Goal: Information Seeking & Learning: Learn about a topic

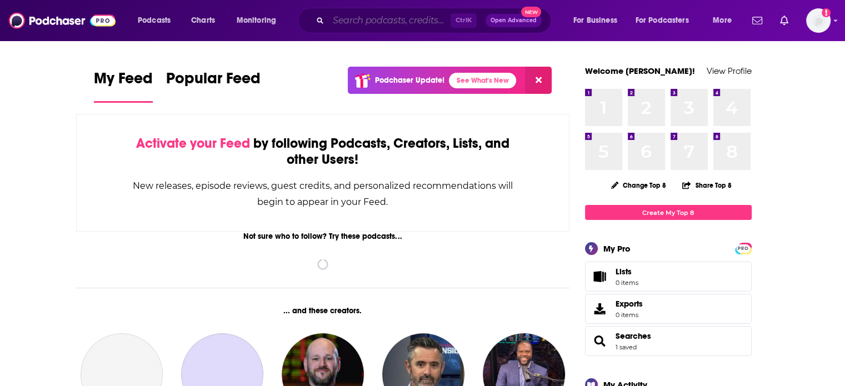
click at [398, 22] on input "Search podcasts, credits, & more..." at bounding box center [389, 21] width 122 height 18
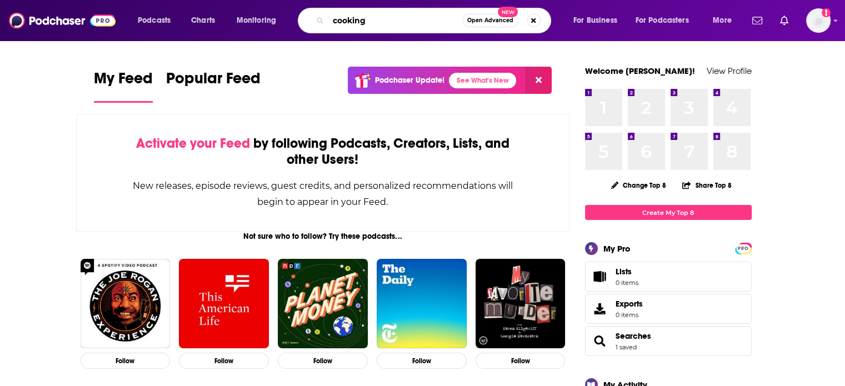
type input "cooking"
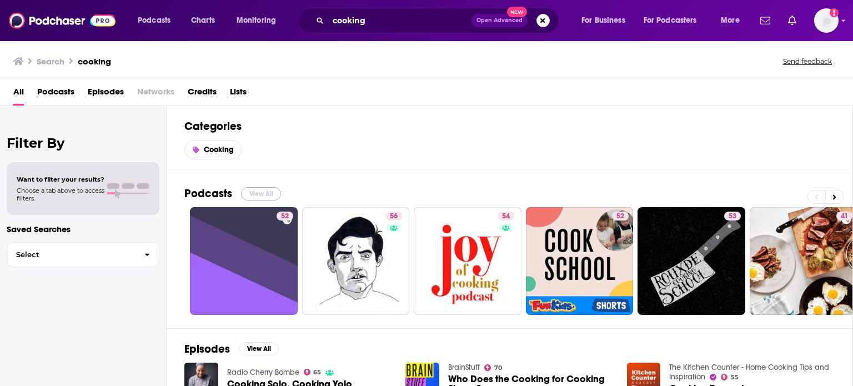
click at [263, 194] on button "View All" at bounding box center [261, 193] width 40 height 13
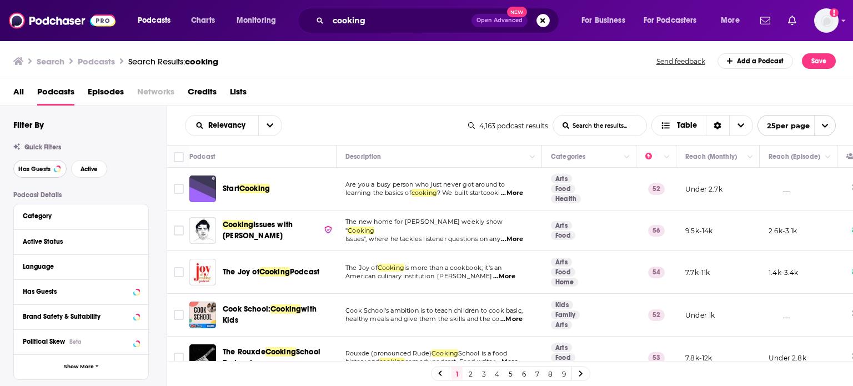
click at [44, 167] on span "Has Guests" at bounding box center [34, 169] width 32 height 6
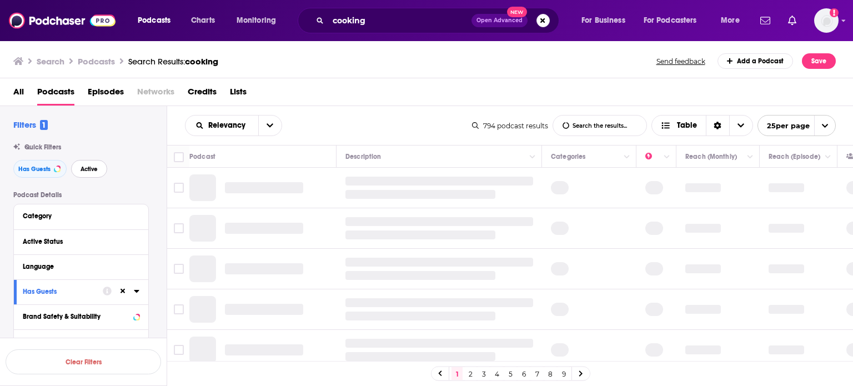
click at [89, 168] on span "Active" at bounding box center [89, 169] width 17 height 6
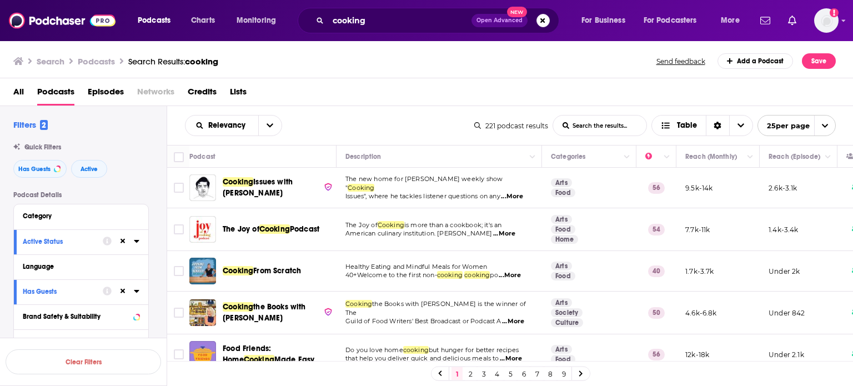
click at [513, 192] on span "...More" at bounding box center [512, 196] width 22 height 9
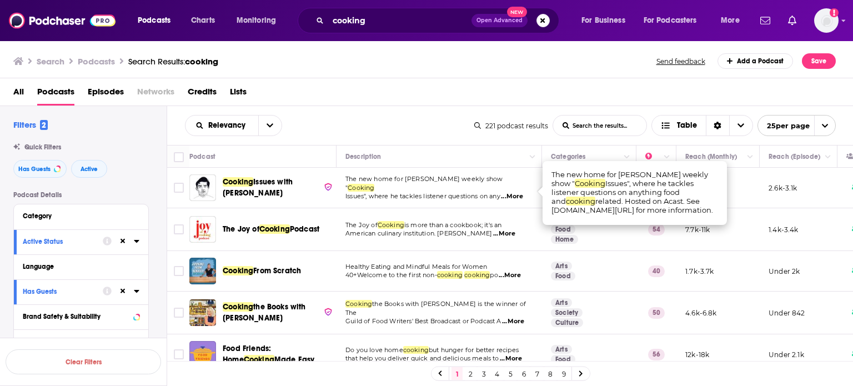
click at [344, 70] on div "Search Podcasts Search Results: cooking Send feedback Add a Podcast Save" at bounding box center [427, 59] width 854 height 38
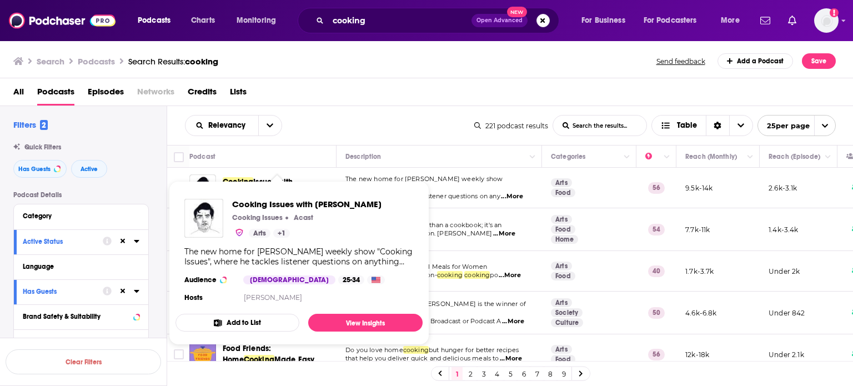
click at [285, 177] on span "Cooking Issues with [PERSON_NAME] Cooking Issues Acast Arts + 1 The new home fo…" at bounding box center [299, 262] width 261 height 177
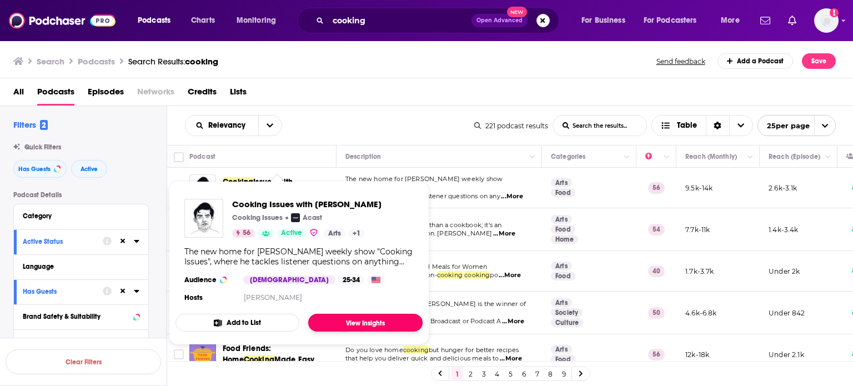
click at [356, 324] on link "View Insights" at bounding box center [365, 323] width 114 height 18
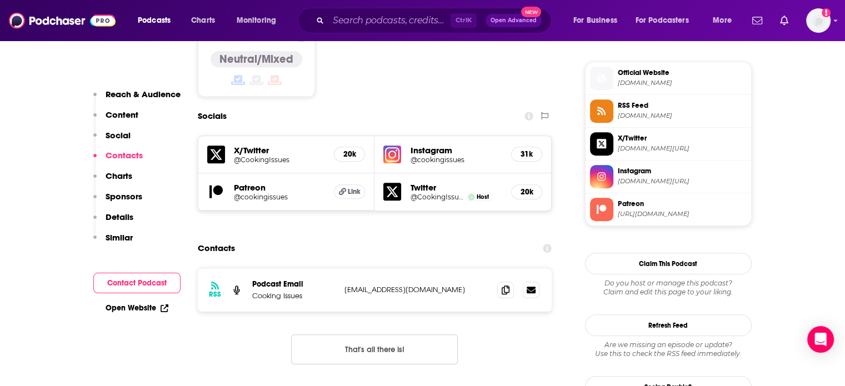
scroll to position [1075, 0]
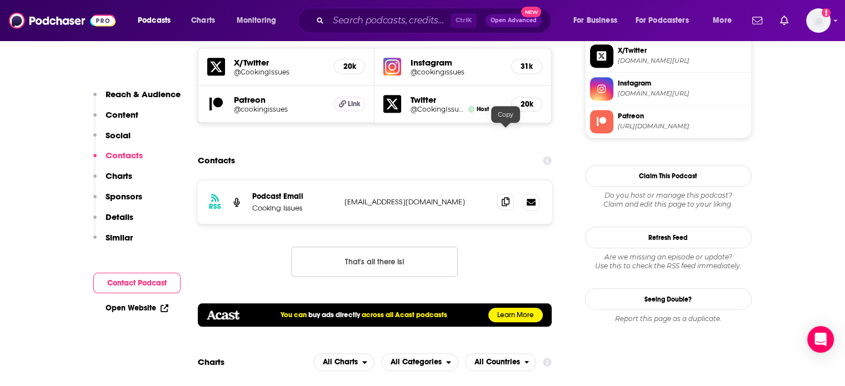
click at [504, 197] on icon at bounding box center [506, 201] width 8 height 9
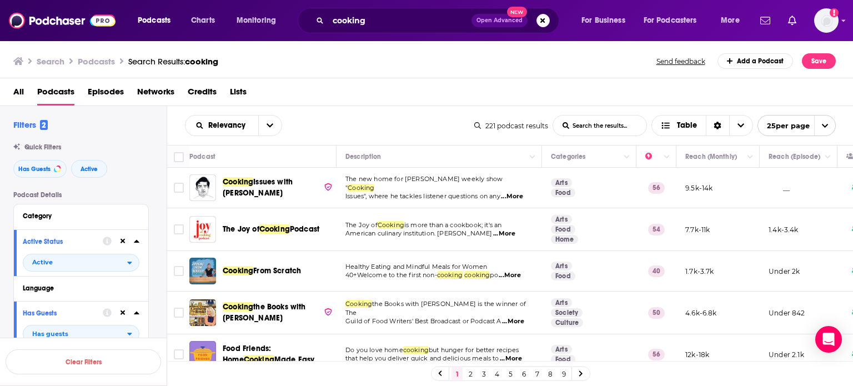
click at [513, 275] on span "...More" at bounding box center [510, 275] width 22 height 9
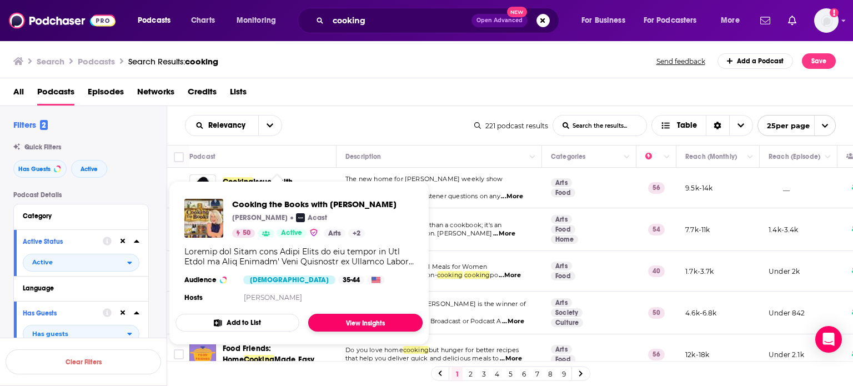
click at [331, 322] on link "View Insights" at bounding box center [365, 323] width 114 height 18
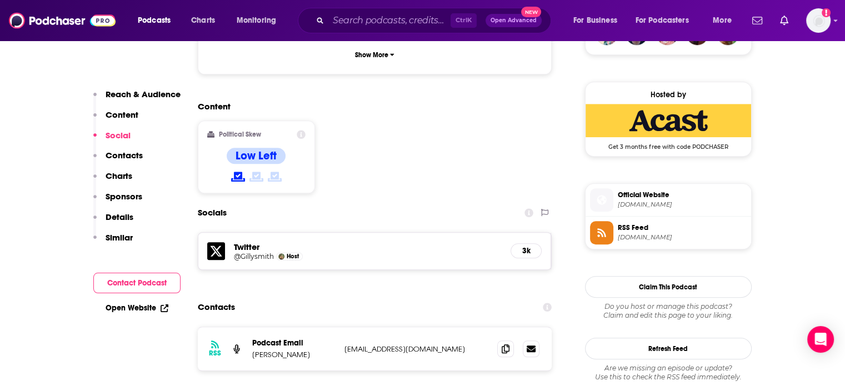
scroll to position [891, 0]
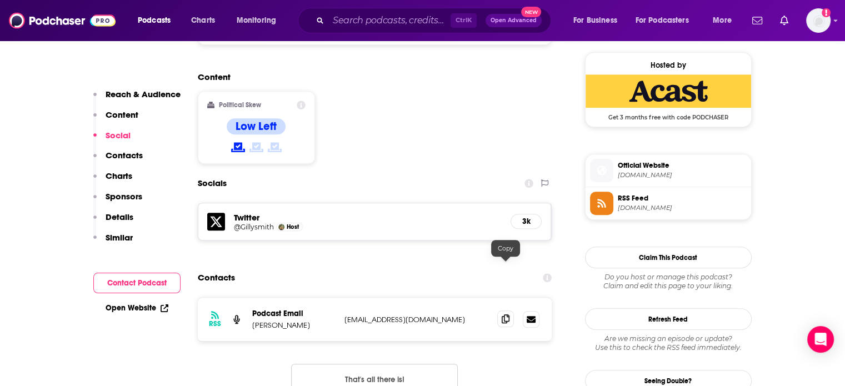
click at [511, 311] on span at bounding box center [505, 319] width 17 height 17
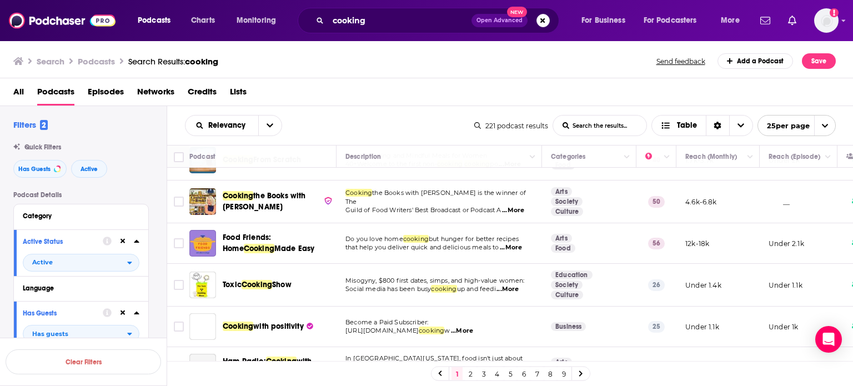
scroll to position [133, 0]
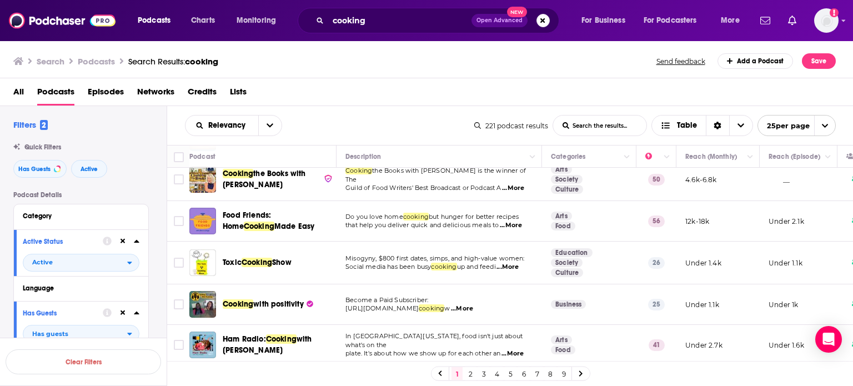
click at [844, 353] on div "Podcast Description Categories Reach (Monthly) Reach (Episode) Top Country Cook…" at bounding box center [510, 253] width 687 height 217
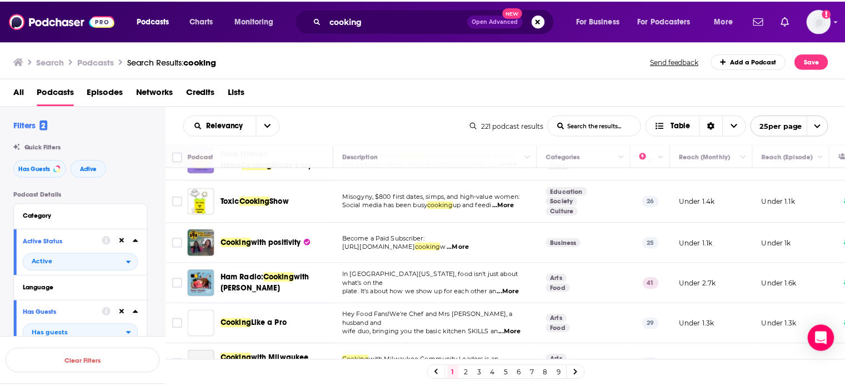
scroll to position [200, 0]
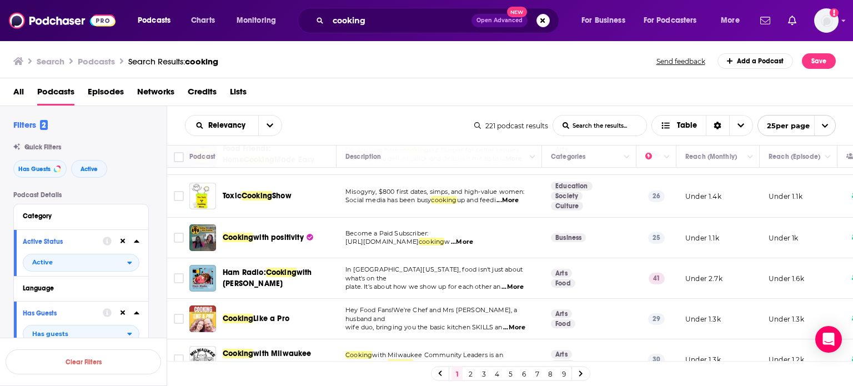
click at [522, 284] on span "...More" at bounding box center [513, 287] width 22 height 9
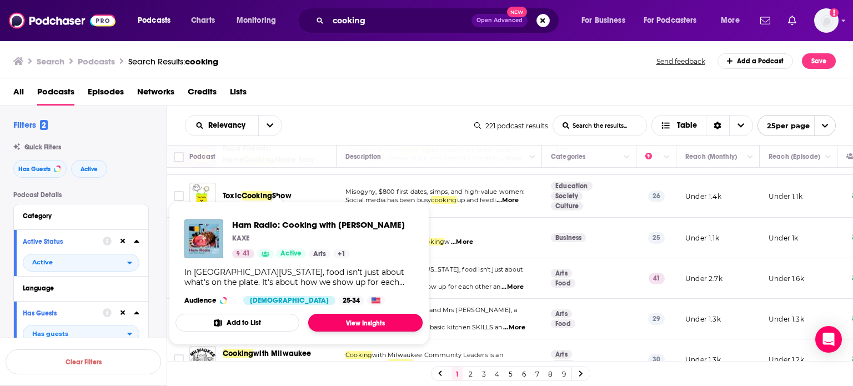
click at [350, 326] on link "View Insights" at bounding box center [365, 323] width 114 height 18
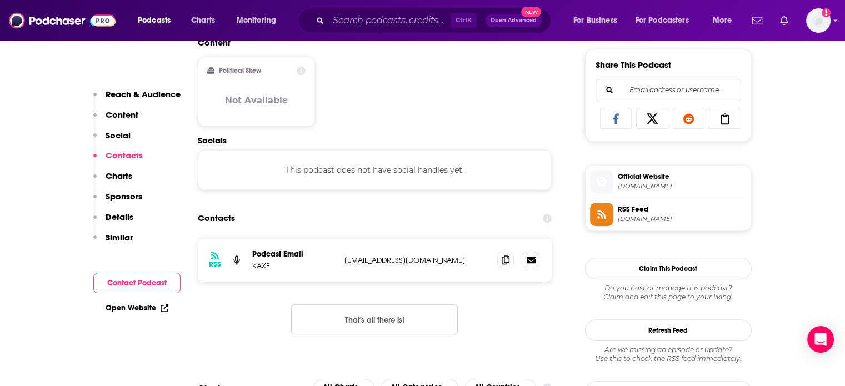
scroll to position [711, 0]
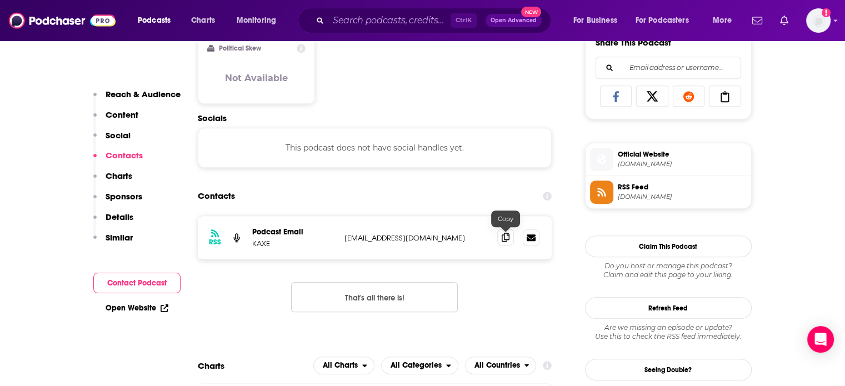
click at [506, 240] on icon at bounding box center [506, 237] width 8 height 9
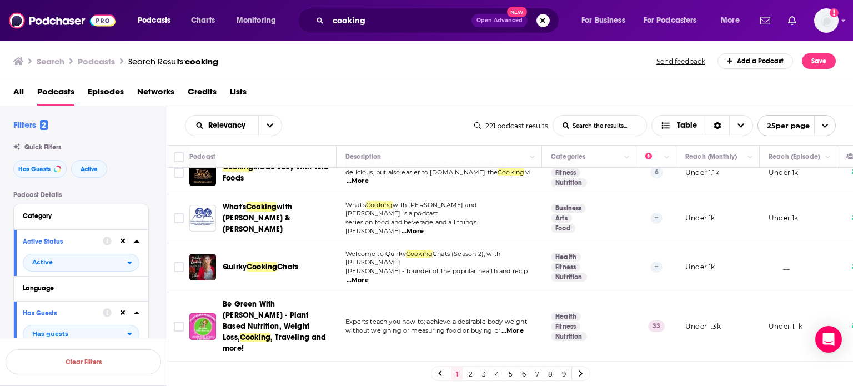
scroll to position [689, 0]
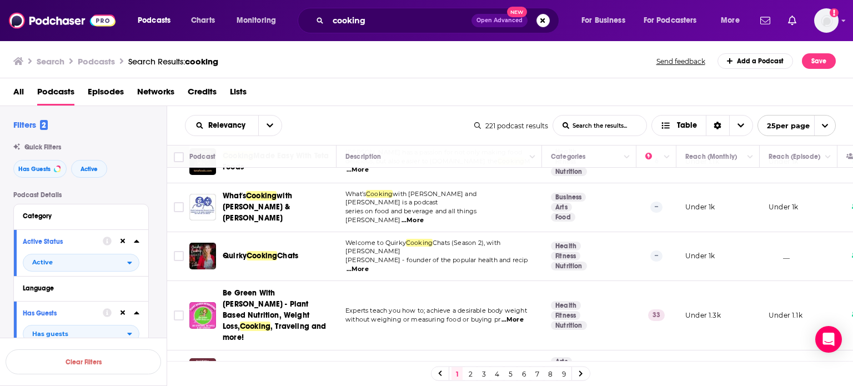
click at [523, 372] on span "...More" at bounding box center [513, 376] width 22 height 9
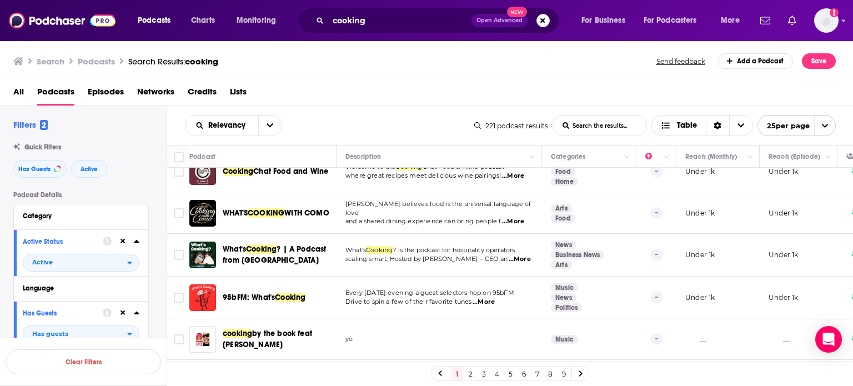
scroll to position [891, 0]
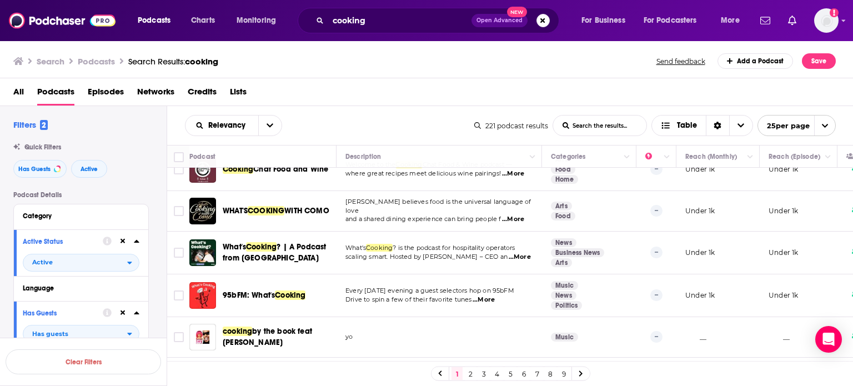
click at [471, 376] on link "2" at bounding box center [470, 373] width 11 height 13
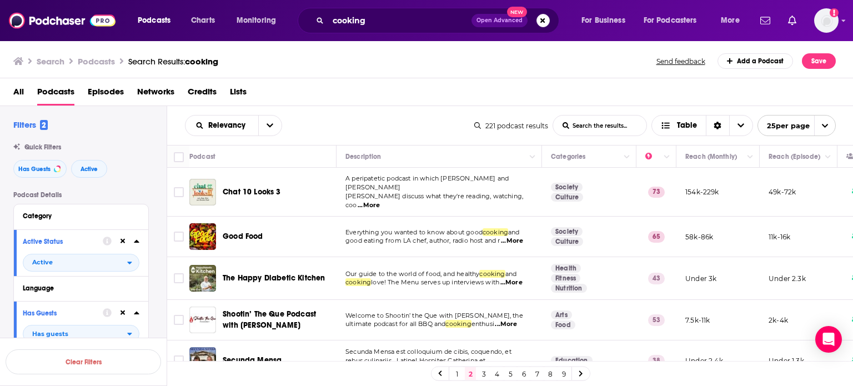
click at [515, 237] on span "...More" at bounding box center [512, 241] width 22 height 9
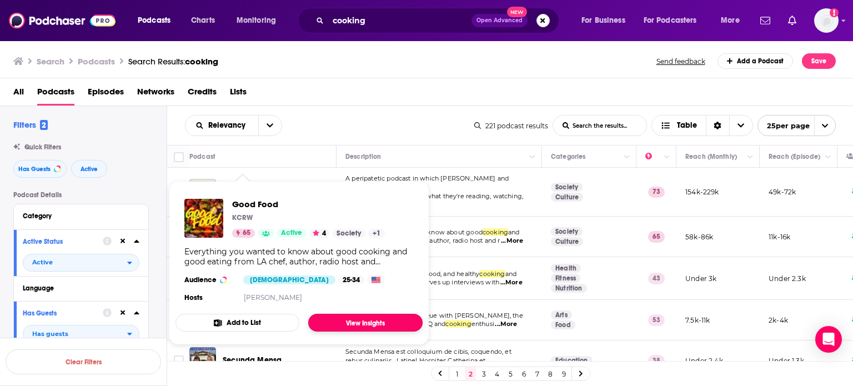
click at [349, 318] on link "View Insights" at bounding box center [365, 323] width 114 height 18
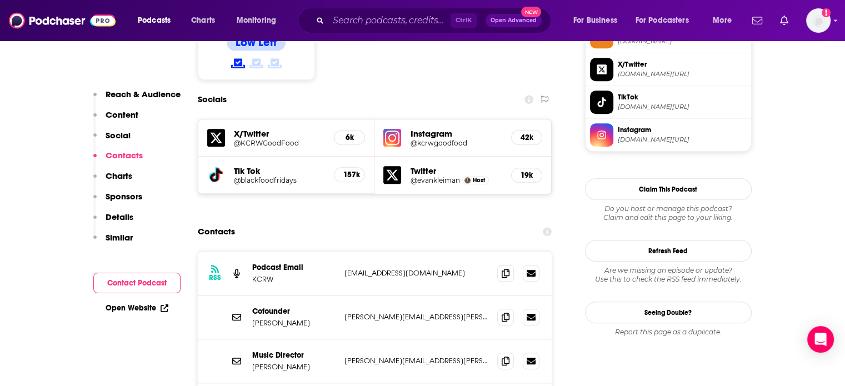
scroll to position [940, 0]
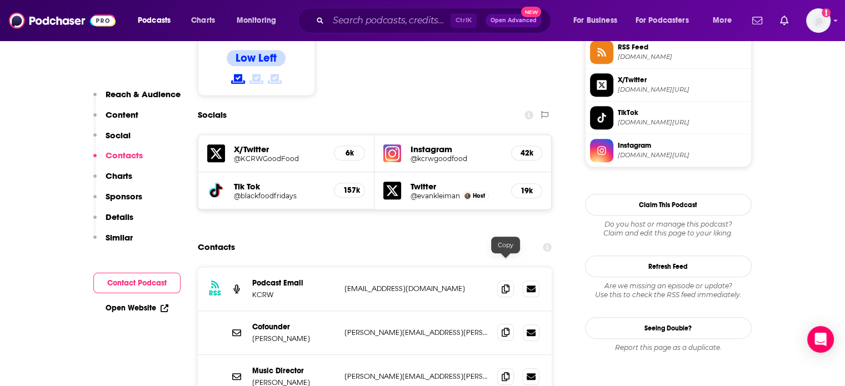
click at [506, 328] on icon at bounding box center [506, 332] width 8 height 9
click at [507, 280] on span at bounding box center [505, 288] width 17 height 17
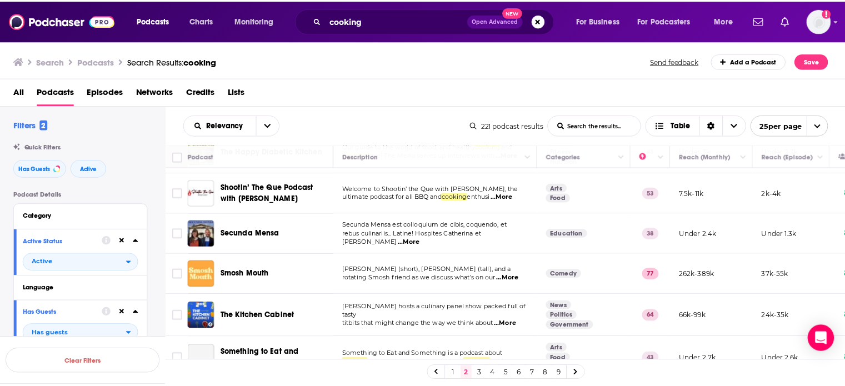
scroll to position [133, 0]
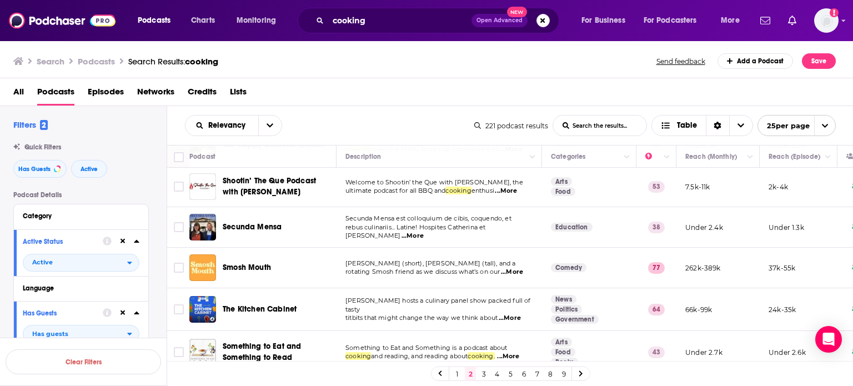
click at [522, 268] on span "...More" at bounding box center [512, 272] width 22 height 9
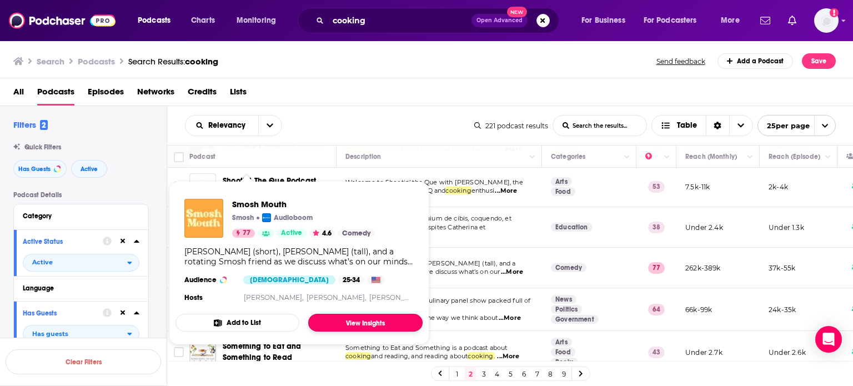
click at [354, 321] on link "View Insights" at bounding box center [365, 323] width 114 height 18
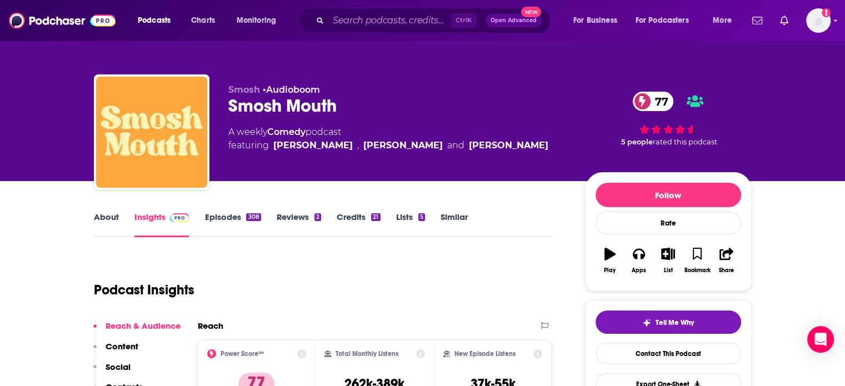
click at [112, 215] on link "About" at bounding box center [106, 225] width 25 height 26
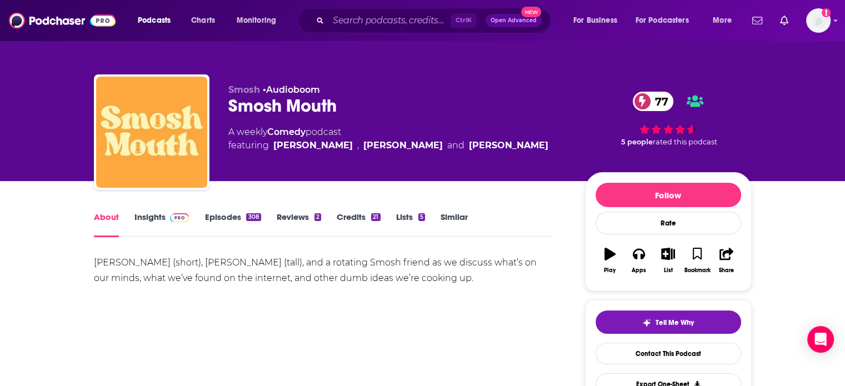
click at [151, 215] on link "Insights" at bounding box center [161, 225] width 55 height 26
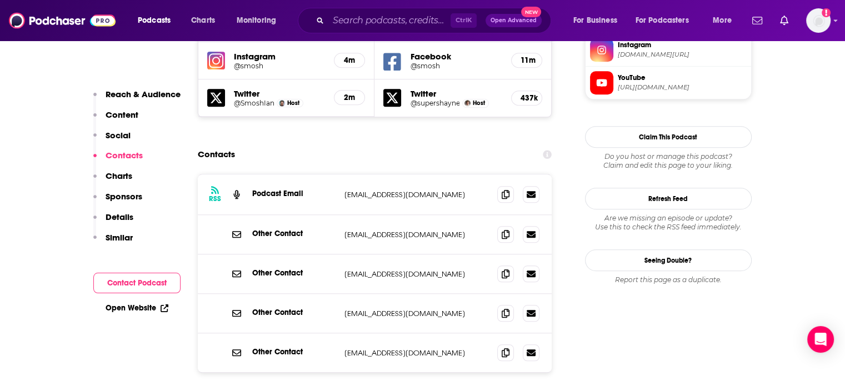
scroll to position [1034, 0]
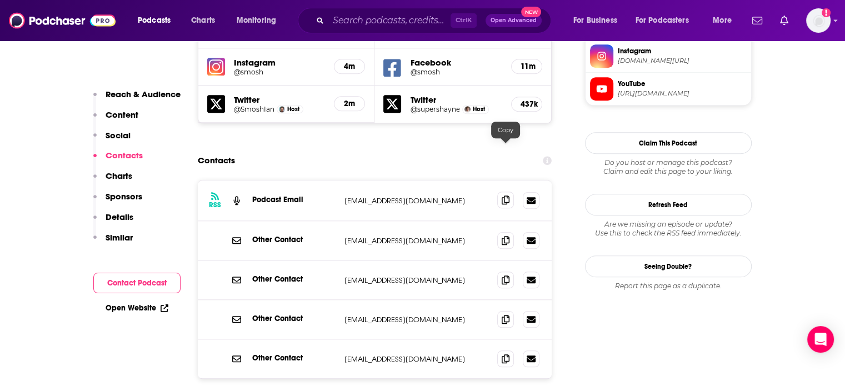
click at [509, 196] on icon at bounding box center [506, 200] width 8 height 9
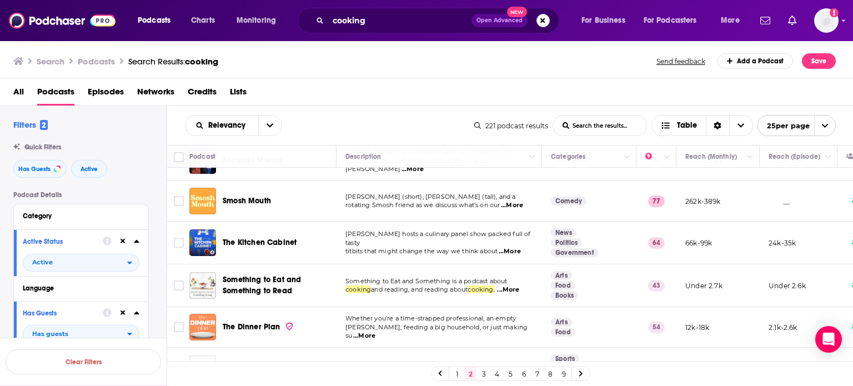
scroll to position [222, 0]
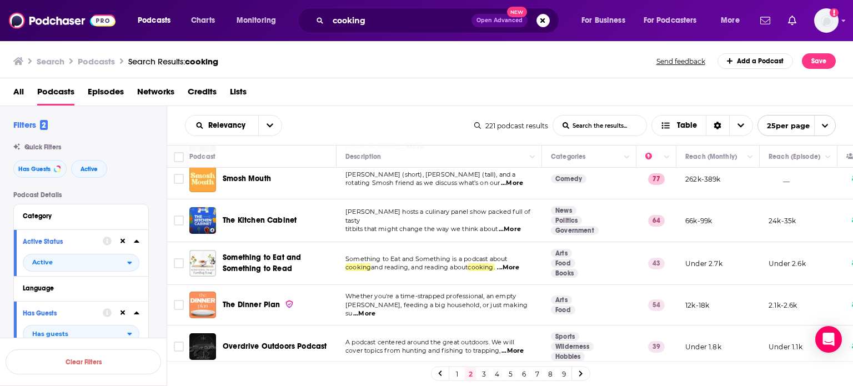
click at [376, 309] on span "...More" at bounding box center [364, 313] width 22 height 9
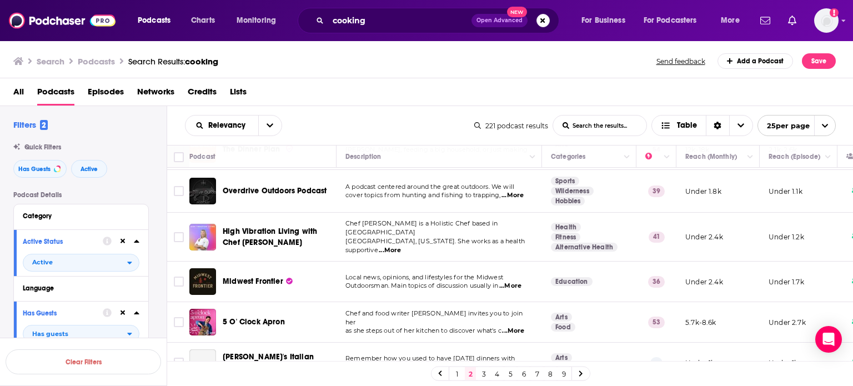
scroll to position [400, 0]
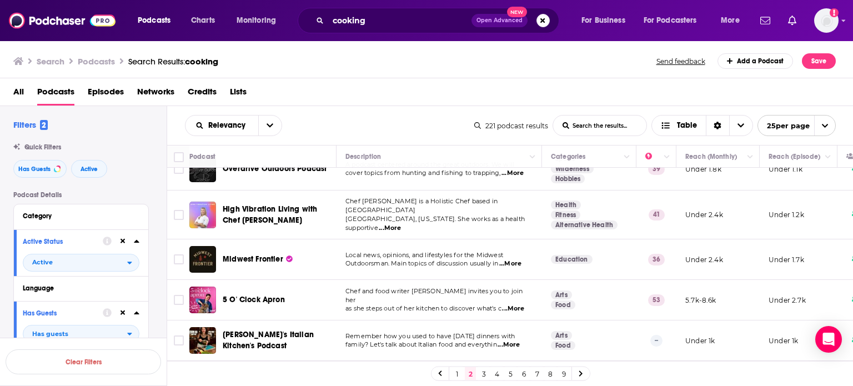
click at [523, 304] on span "...More" at bounding box center [513, 308] width 22 height 9
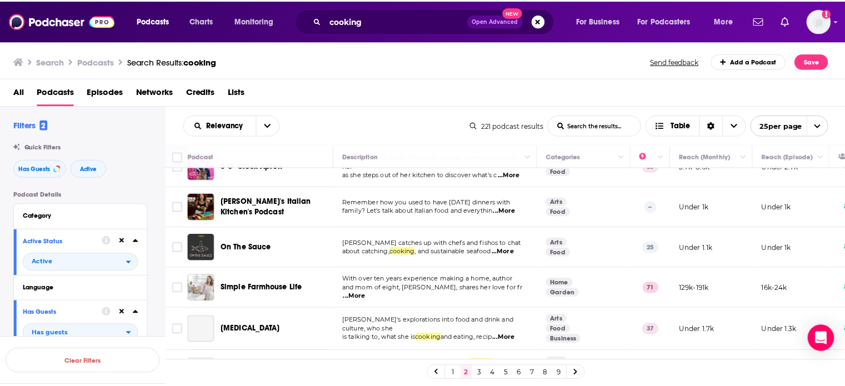
scroll to position [556, 0]
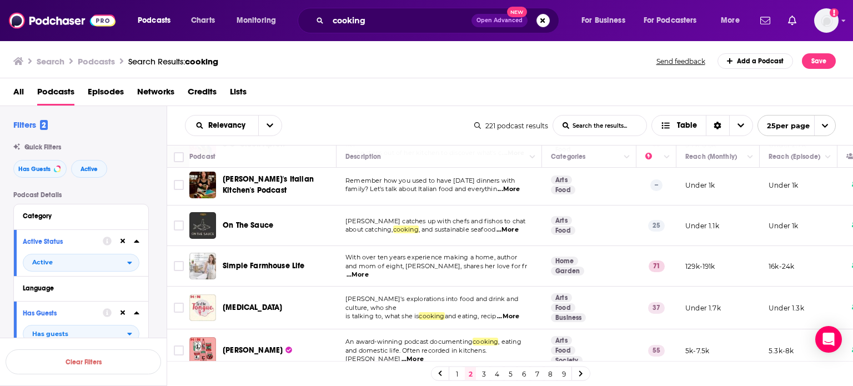
click at [519, 312] on span "...More" at bounding box center [508, 316] width 22 height 9
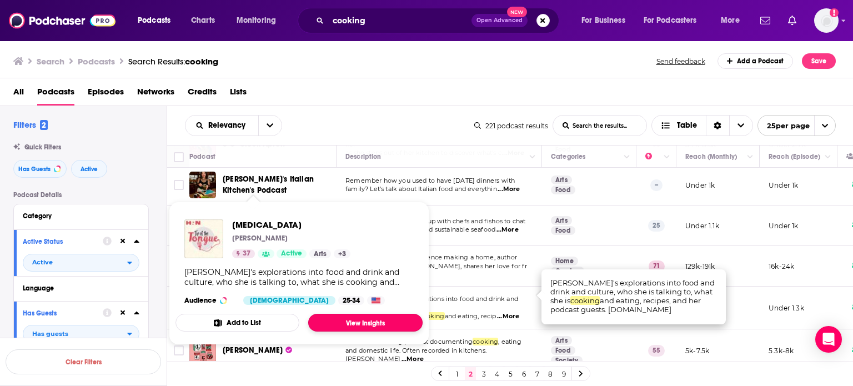
click at [342, 322] on link "View Insights" at bounding box center [365, 323] width 114 height 18
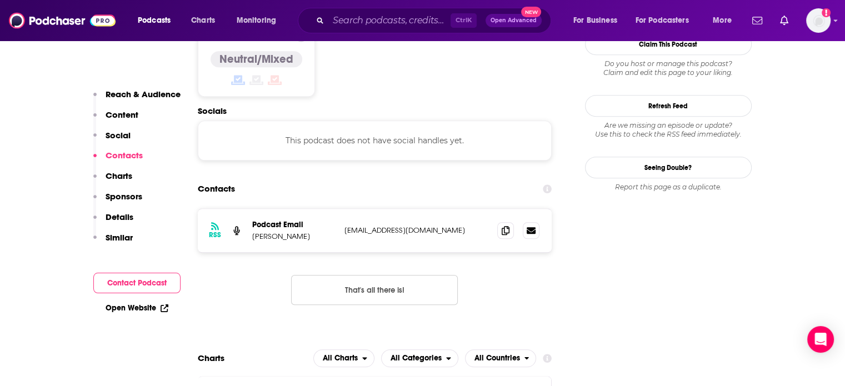
scroll to position [872, 0]
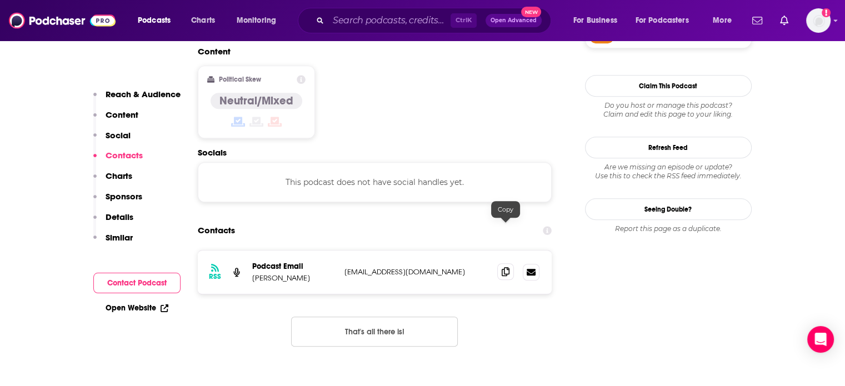
click at [507, 267] on icon at bounding box center [506, 271] width 8 height 9
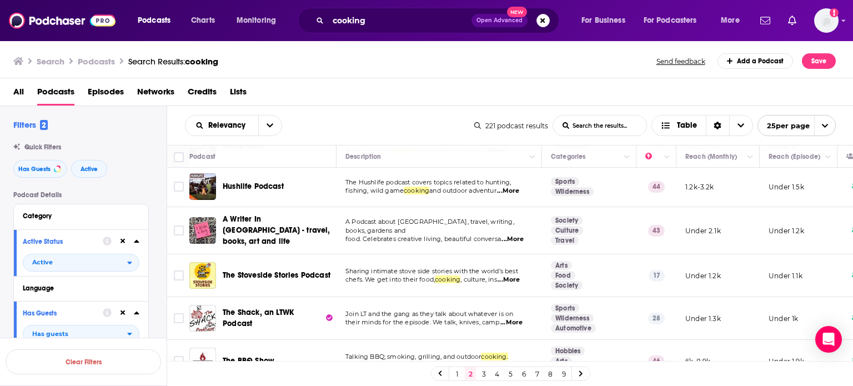
scroll to position [851, 0]
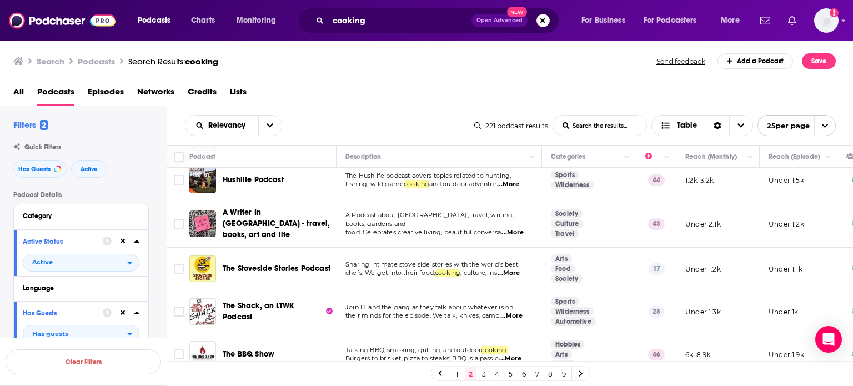
click at [487, 374] on link "3" at bounding box center [483, 373] width 11 height 13
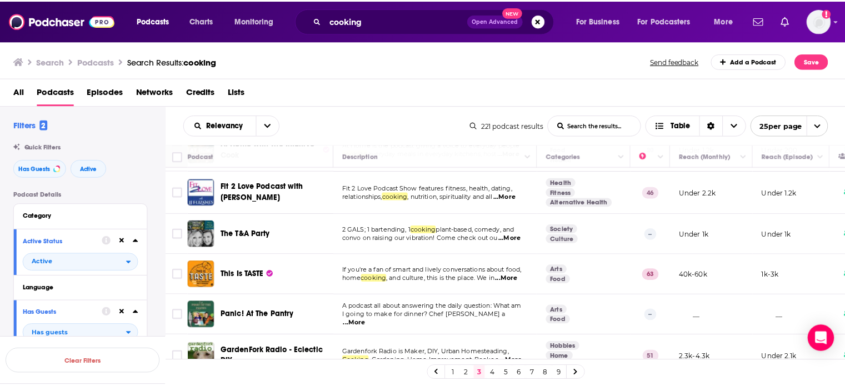
scroll to position [217, 0]
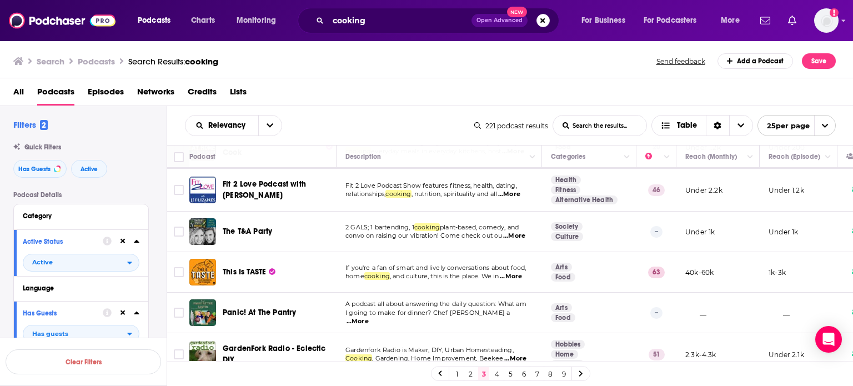
click at [521, 272] on span "...More" at bounding box center [511, 276] width 22 height 9
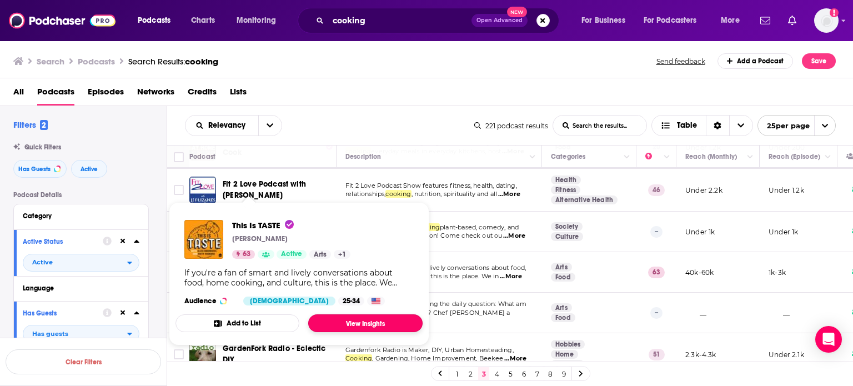
click at [351, 318] on link "View Insights" at bounding box center [365, 323] width 114 height 18
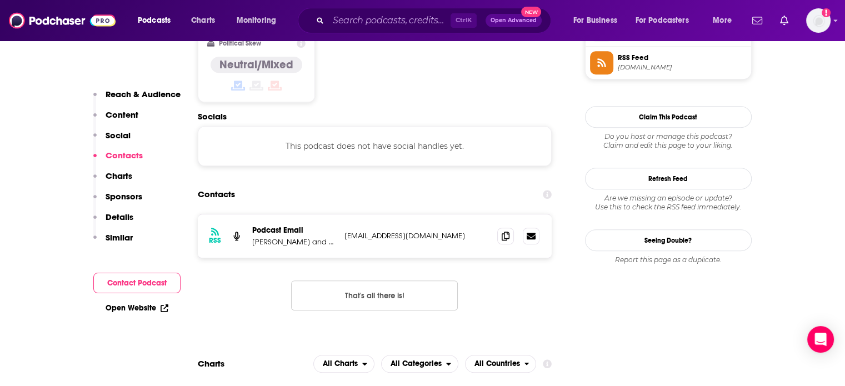
scroll to position [909, 0]
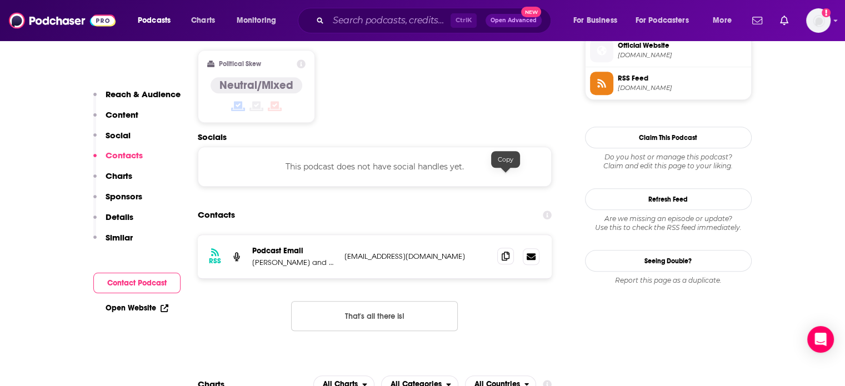
click at [504, 252] on icon at bounding box center [506, 256] width 8 height 9
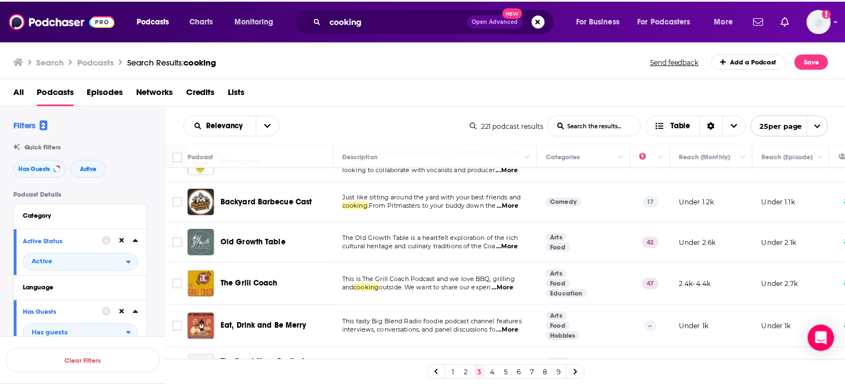
scroll to position [711, 0]
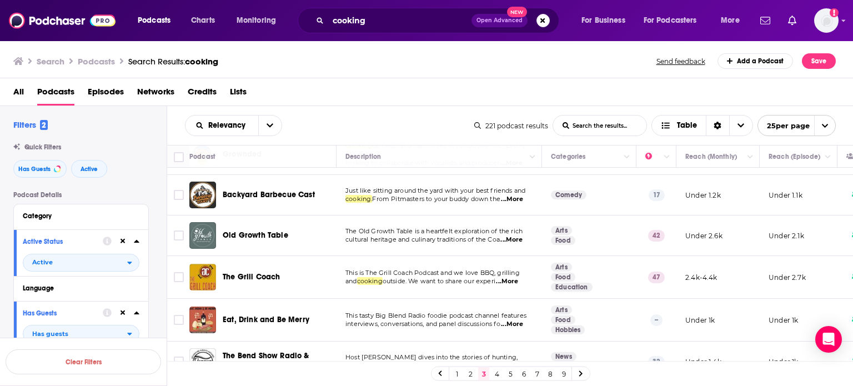
click at [523, 320] on span "...More" at bounding box center [512, 324] width 22 height 9
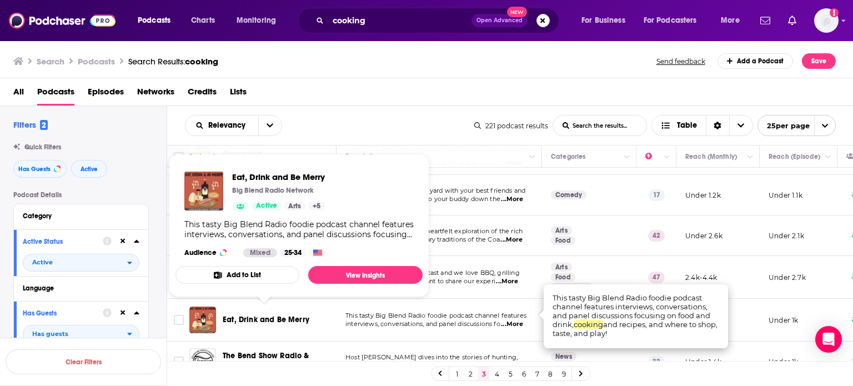
click at [268, 315] on span "Eat, Drink and Be Merry" at bounding box center [266, 319] width 87 height 9
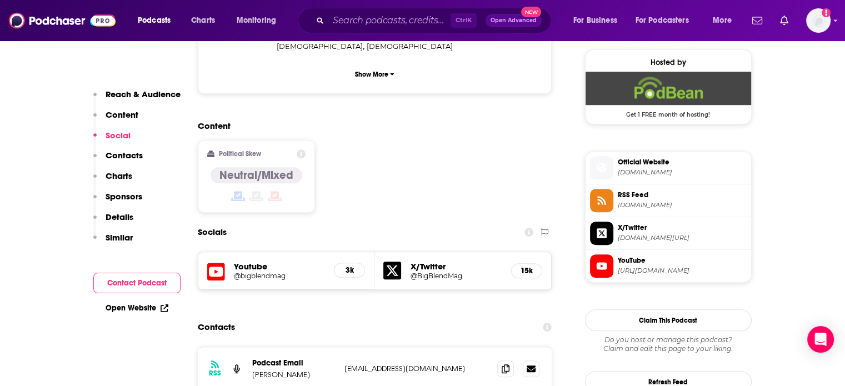
scroll to position [811, 0]
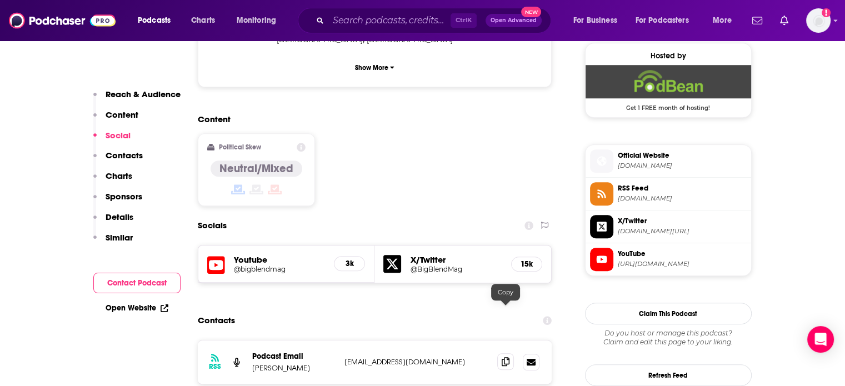
click at [505, 357] on icon at bounding box center [506, 361] width 8 height 9
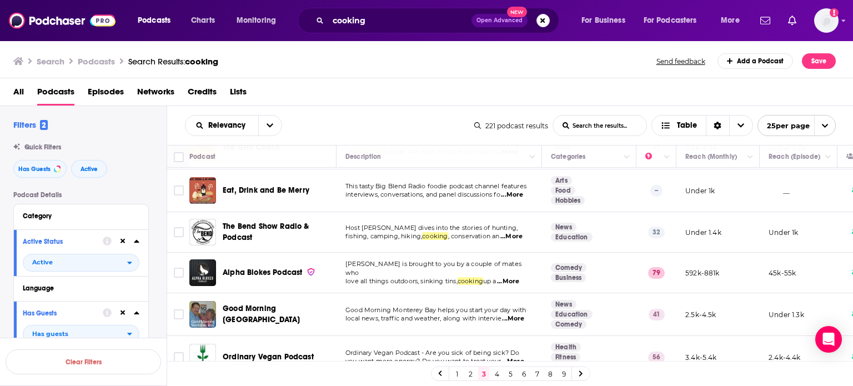
scroll to position [856, 0]
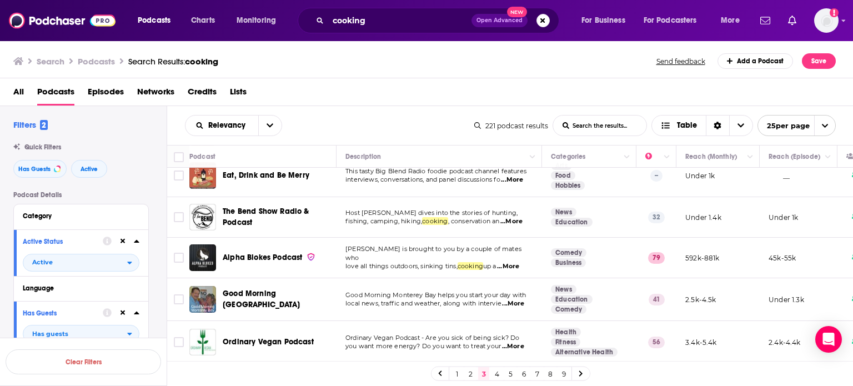
click at [497, 374] on link "4" at bounding box center [497, 373] width 11 height 13
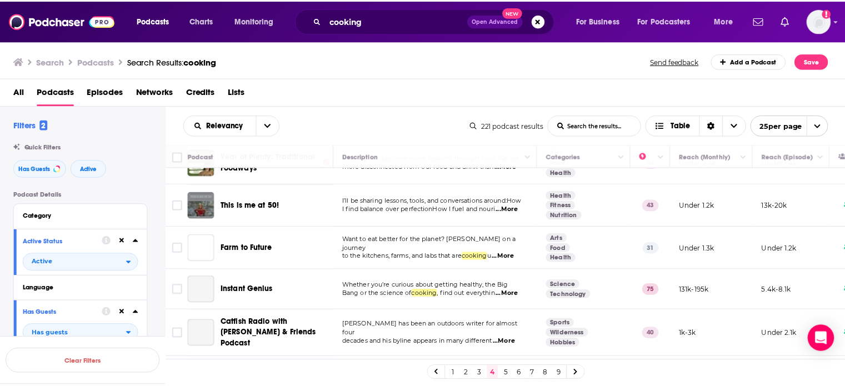
scroll to position [378, 0]
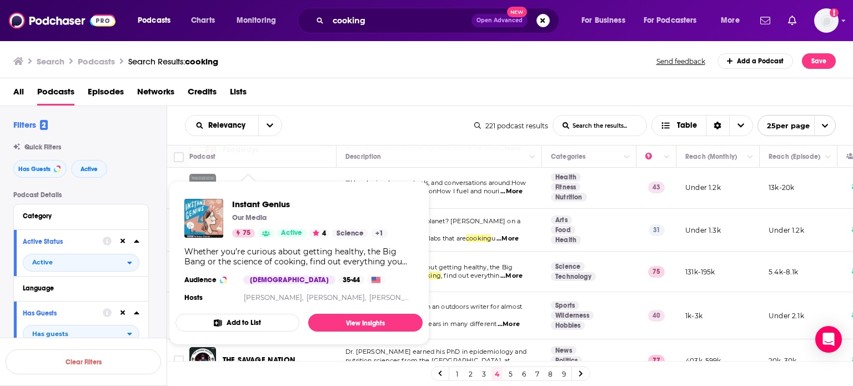
click at [263, 268] on div "Instant Genius Our Media 75 Active 4 Science + 1 Whether you’re curious about g…" at bounding box center [299, 252] width 247 height 124
click at [347, 325] on link "View Insights" at bounding box center [365, 323] width 114 height 18
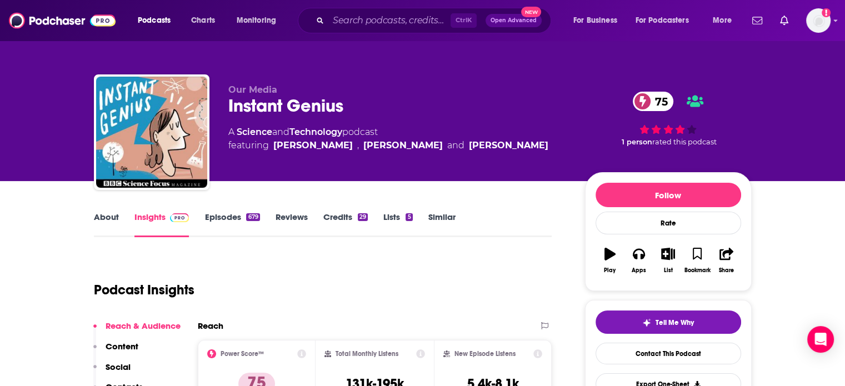
click at [110, 214] on link "About" at bounding box center [106, 225] width 25 height 26
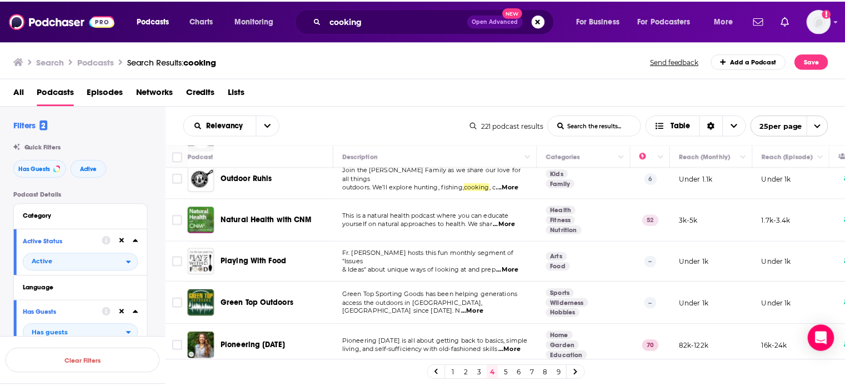
scroll to position [856, 0]
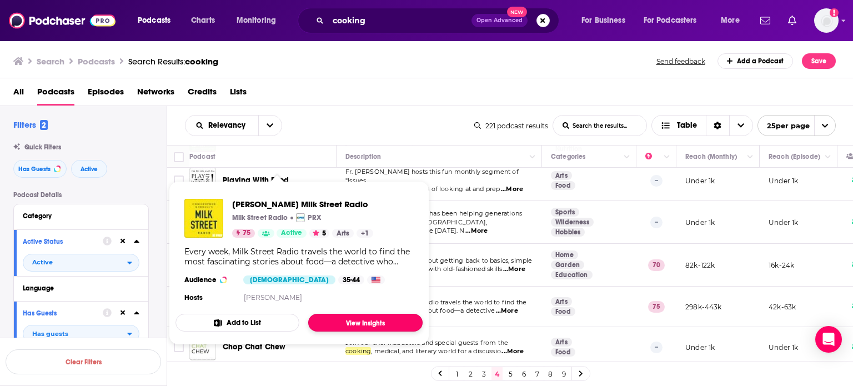
click at [364, 320] on link "View Insights" at bounding box center [365, 323] width 114 height 18
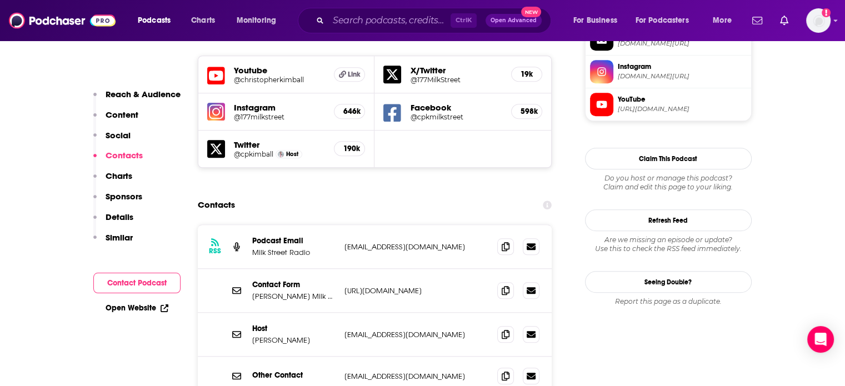
scroll to position [1033, 0]
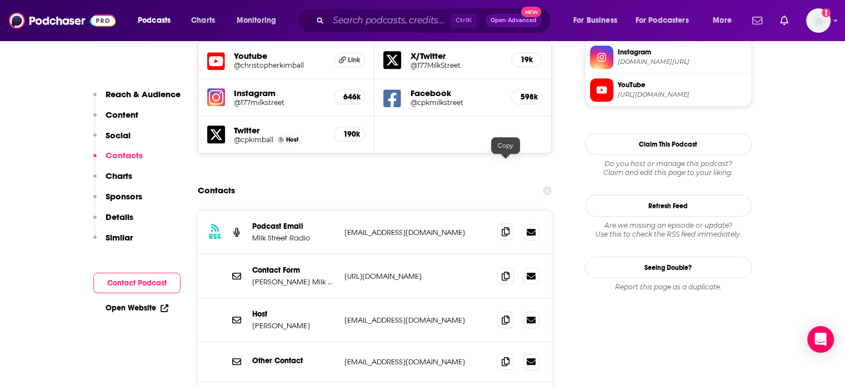
click at [509, 227] on icon at bounding box center [506, 231] width 8 height 9
